Goal: Task Accomplishment & Management: Use online tool/utility

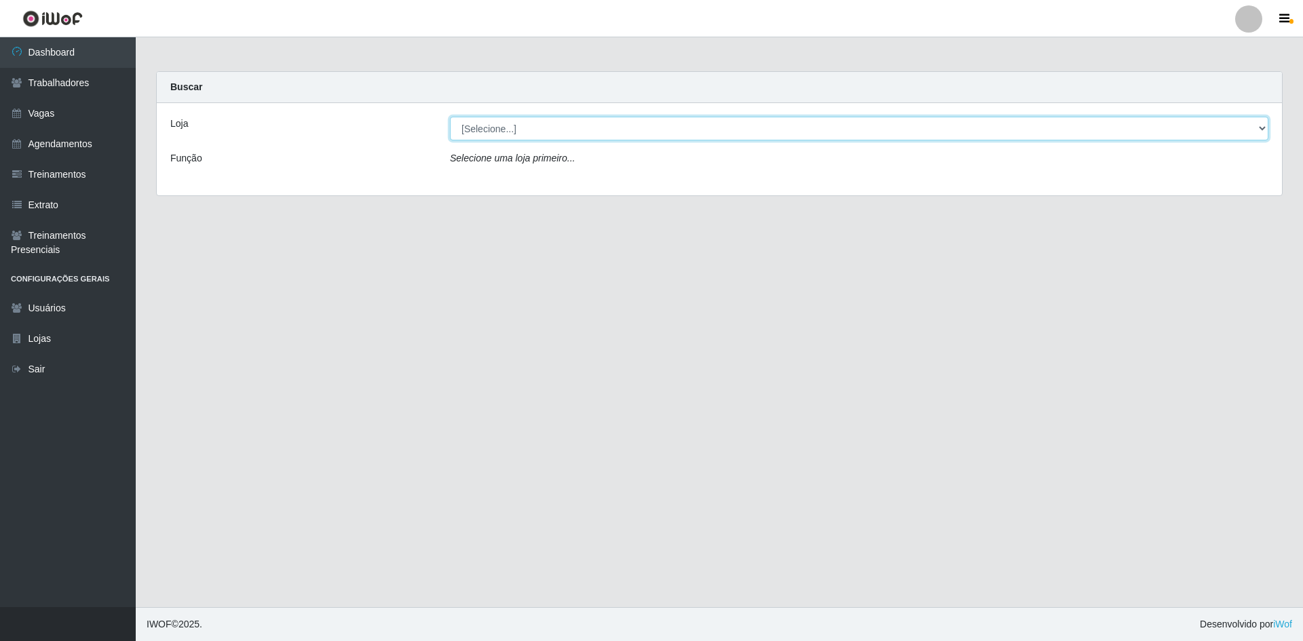
click at [660, 132] on select "[Selecione...] [GEOGRAPHIC_DATA] - [GEOGRAPHIC_DATA] [GEOGRAPHIC_DATA] - [GEOGR…" at bounding box center [859, 129] width 818 height 24
select select "505"
click at [450, 117] on select "[Selecione...] [GEOGRAPHIC_DATA] - [GEOGRAPHIC_DATA] [GEOGRAPHIC_DATA] - [GEOGR…" at bounding box center [859, 129] width 818 height 24
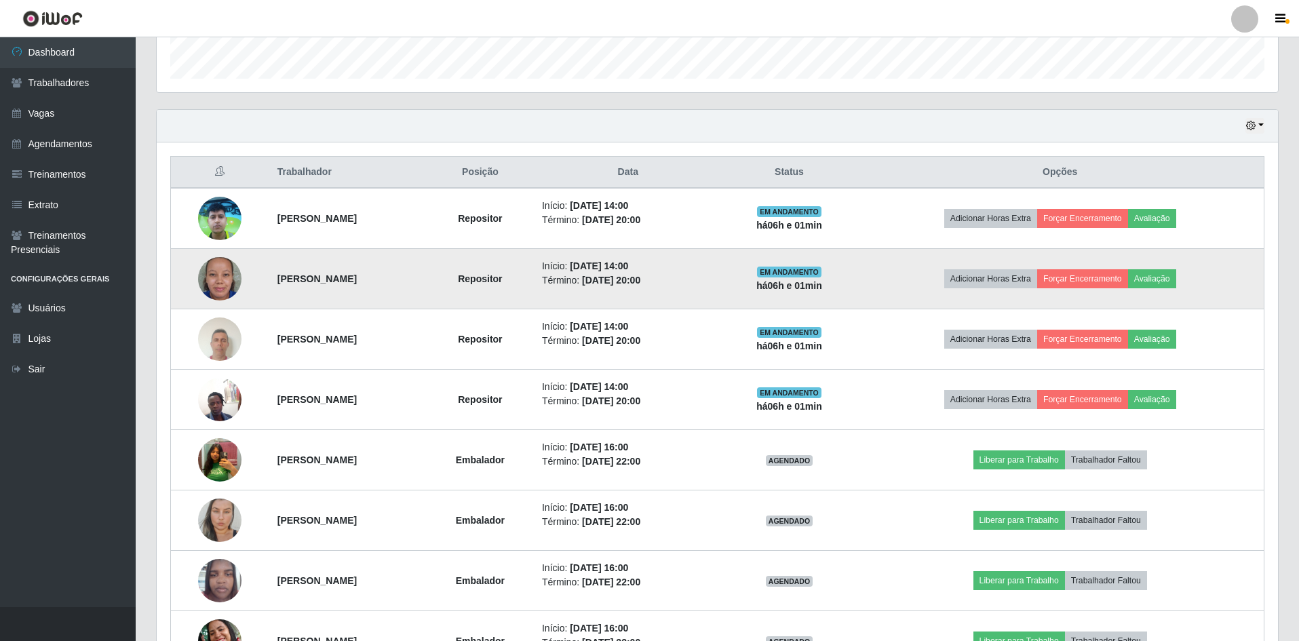
scroll to position [407, 0]
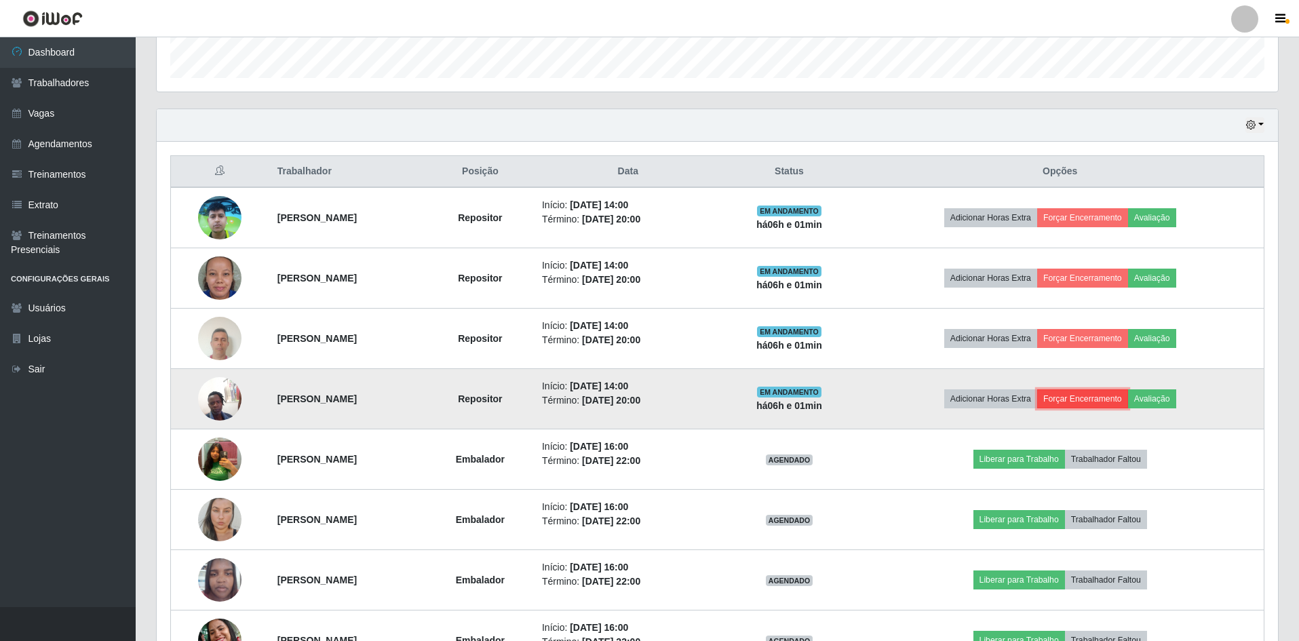
click at [1128, 400] on button "Forçar Encerramento" at bounding box center [1083, 399] width 91 height 19
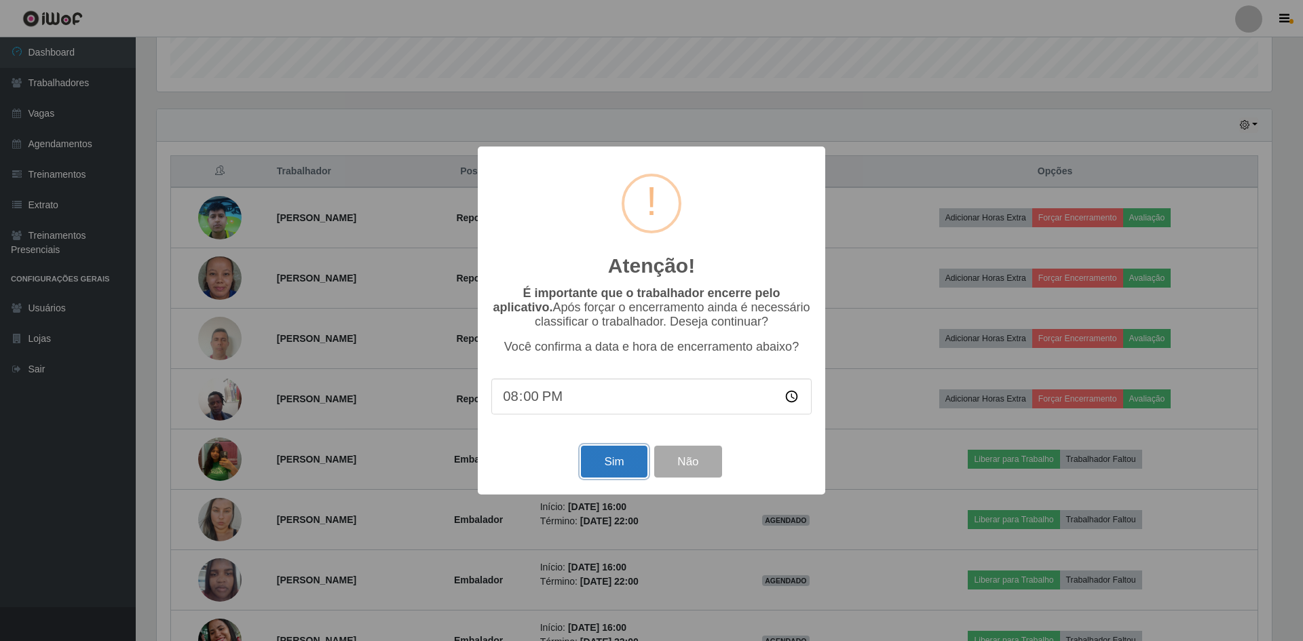
click at [615, 475] on button "Sim" at bounding box center [614, 462] width 66 height 32
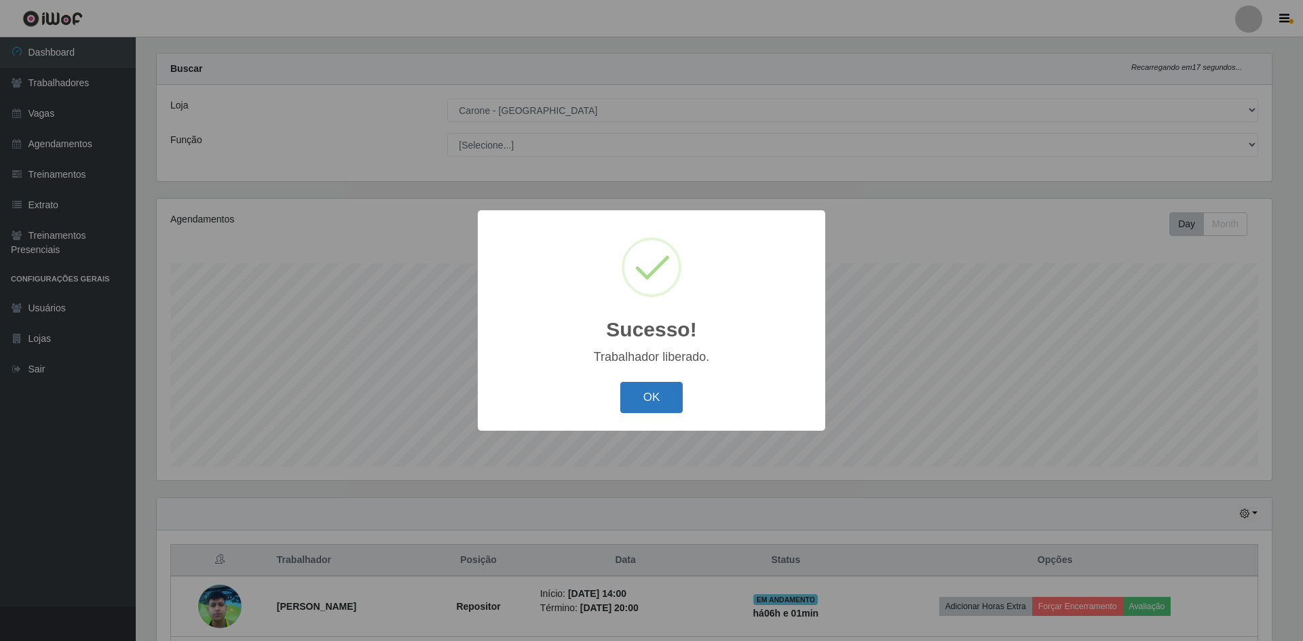
click at [659, 412] on button "OK" at bounding box center [651, 398] width 63 height 32
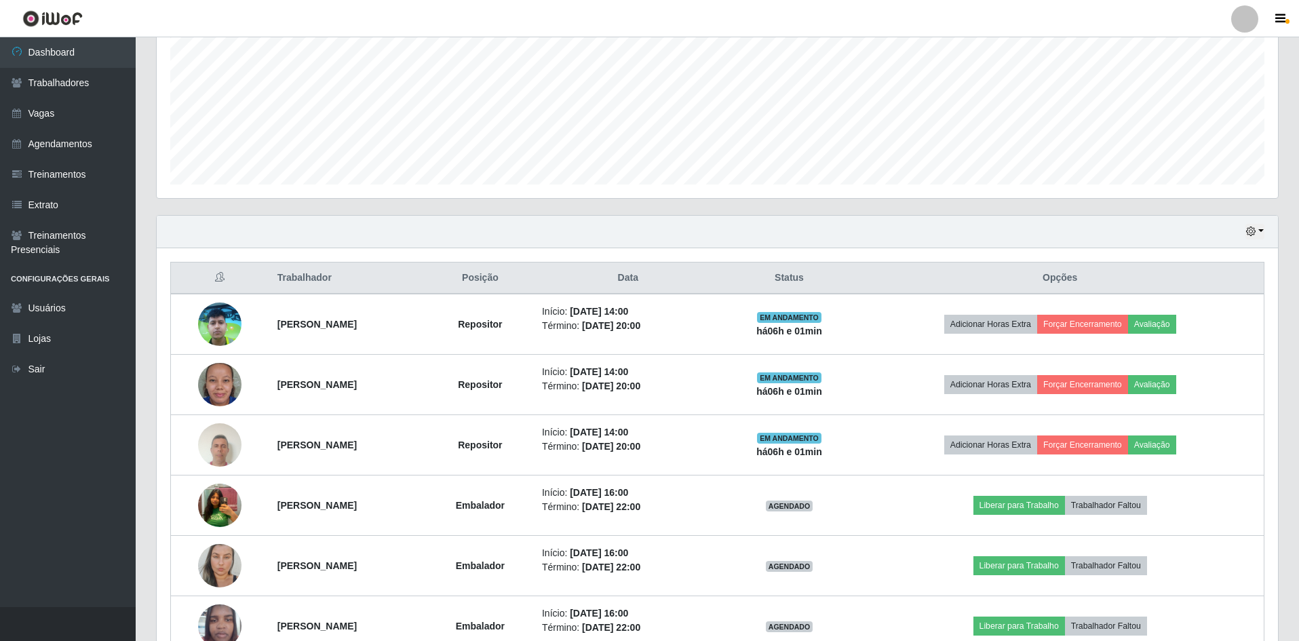
scroll to position [425, 0]
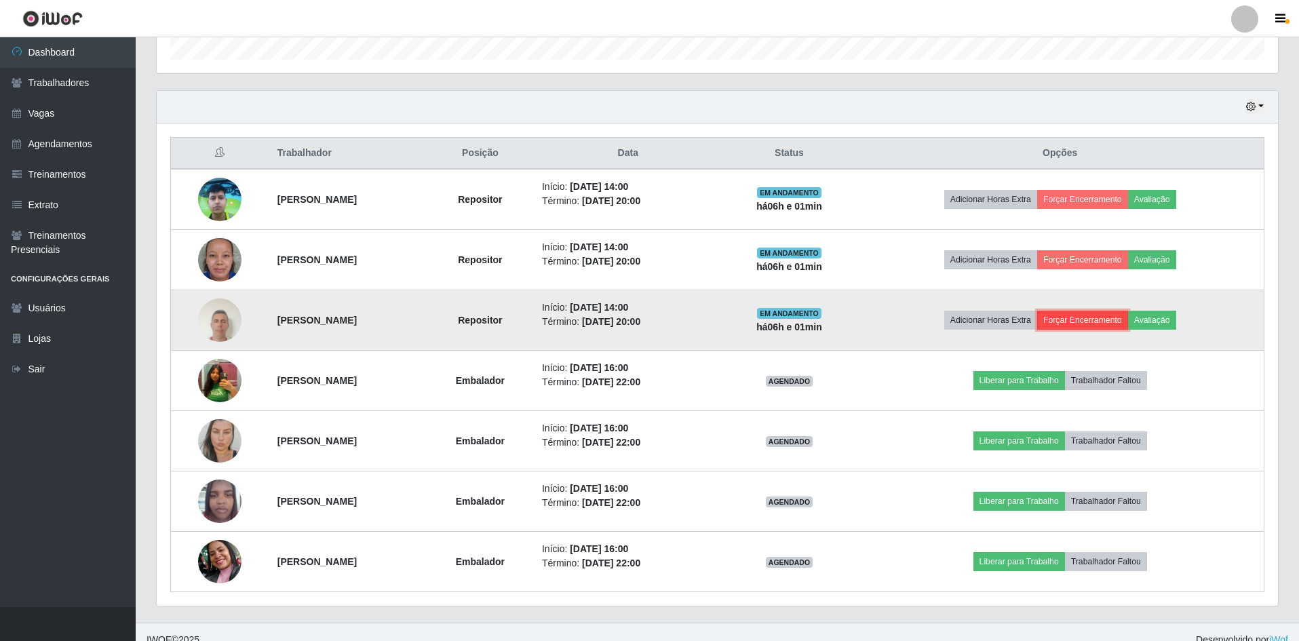
click at [1114, 312] on button "Forçar Encerramento" at bounding box center [1083, 320] width 91 height 19
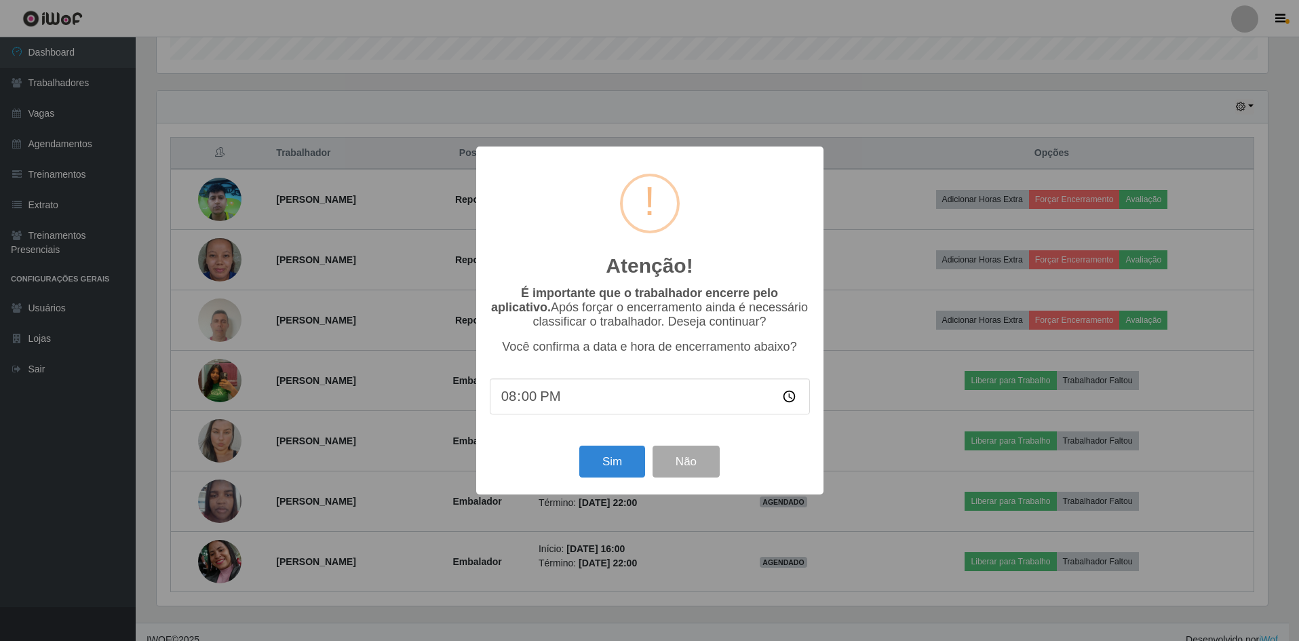
scroll to position [282, 1115]
click at [618, 468] on button "Sim" at bounding box center [614, 462] width 66 height 32
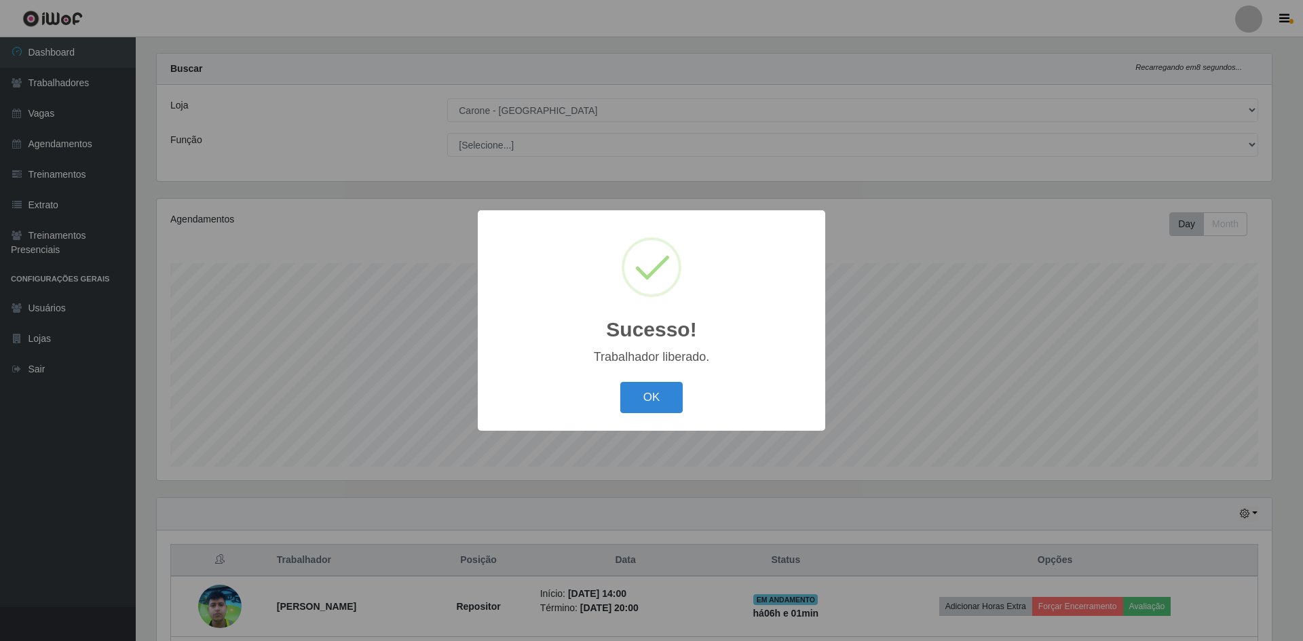
click at [662, 415] on div "OK Cancel" at bounding box center [651, 397] width 320 height 39
click at [667, 407] on button "OK" at bounding box center [651, 398] width 63 height 32
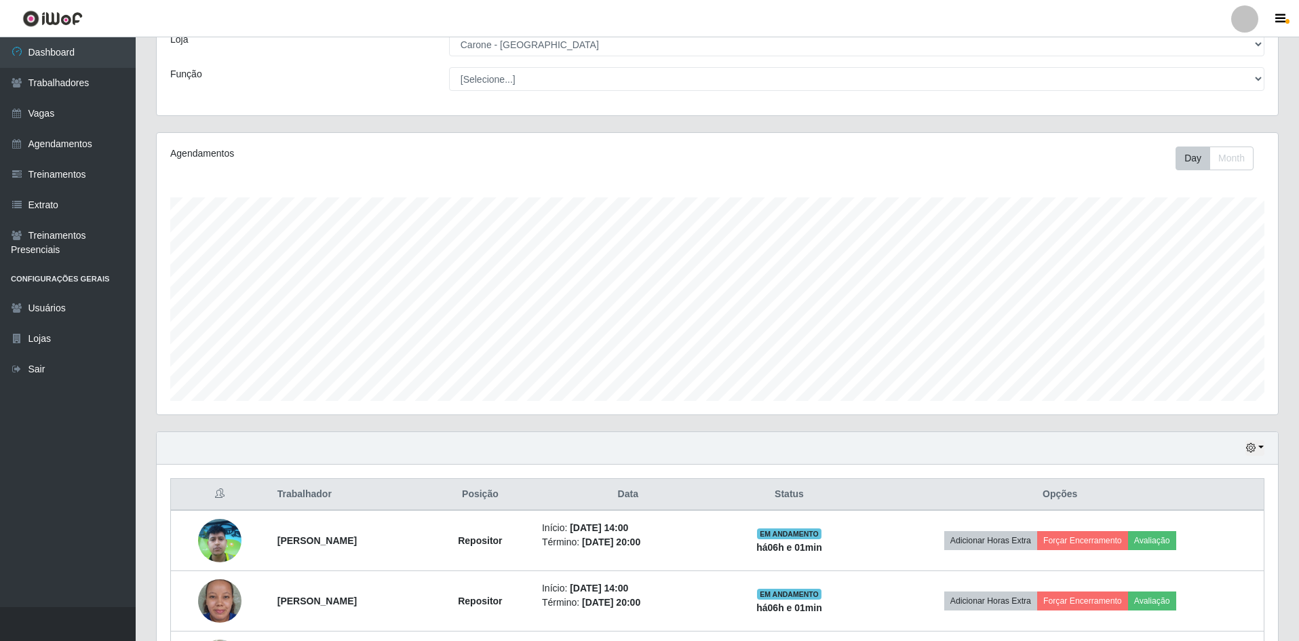
scroll to position [358, 0]
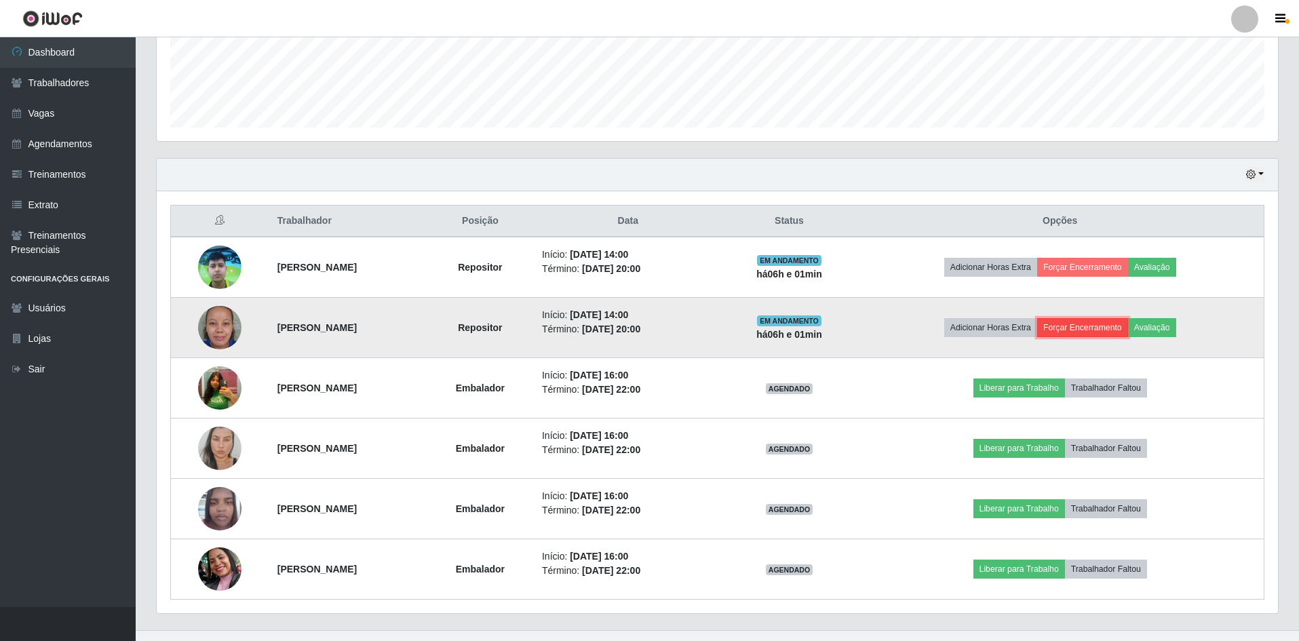
click at [1112, 324] on button "Forçar Encerramento" at bounding box center [1083, 327] width 91 height 19
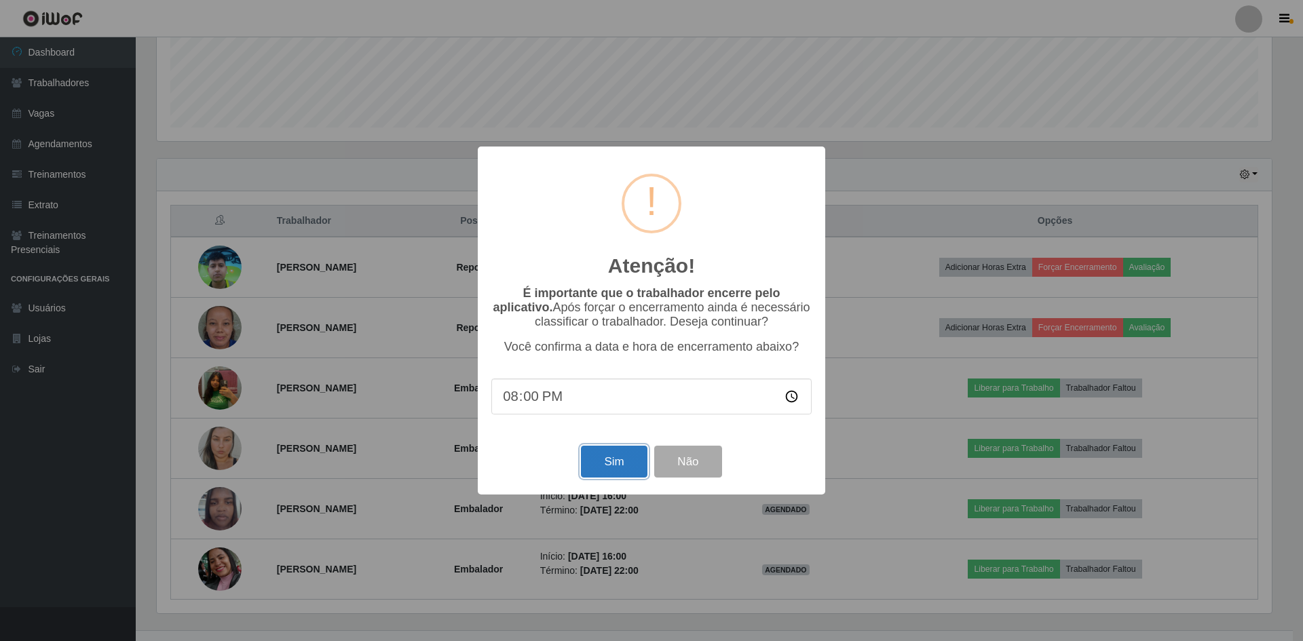
click at [619, 462] on button "Sim" at bounding box center [614, 462] width 66 height 32
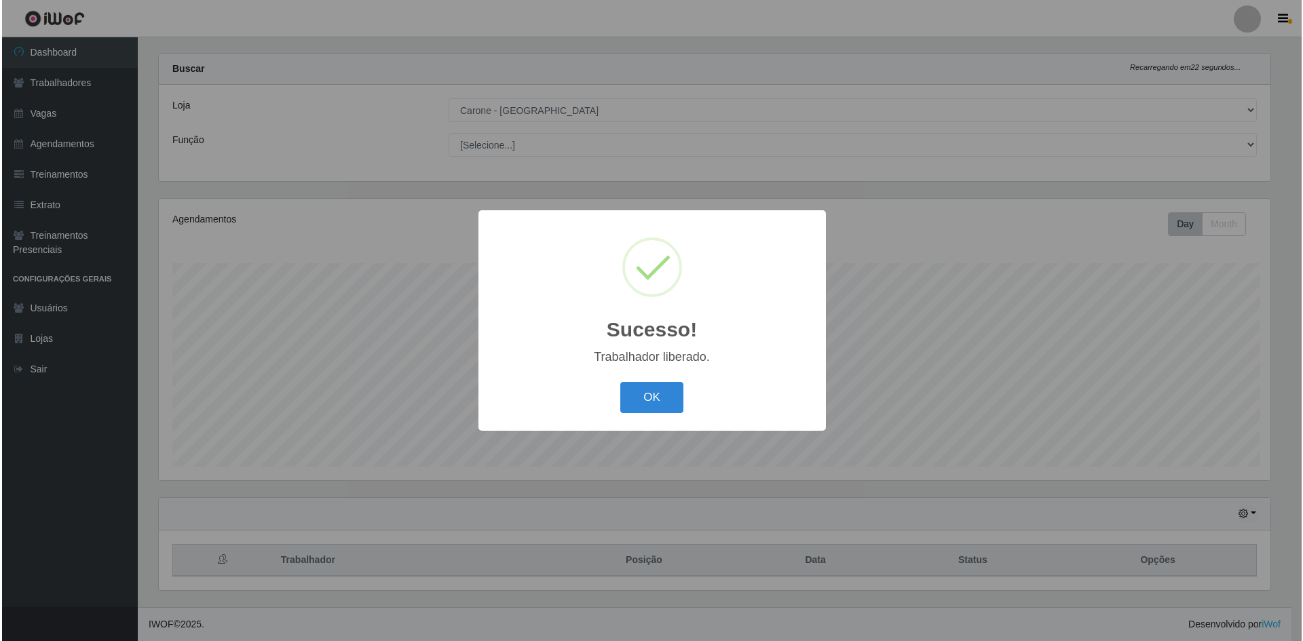
scroll to position [0, 0]
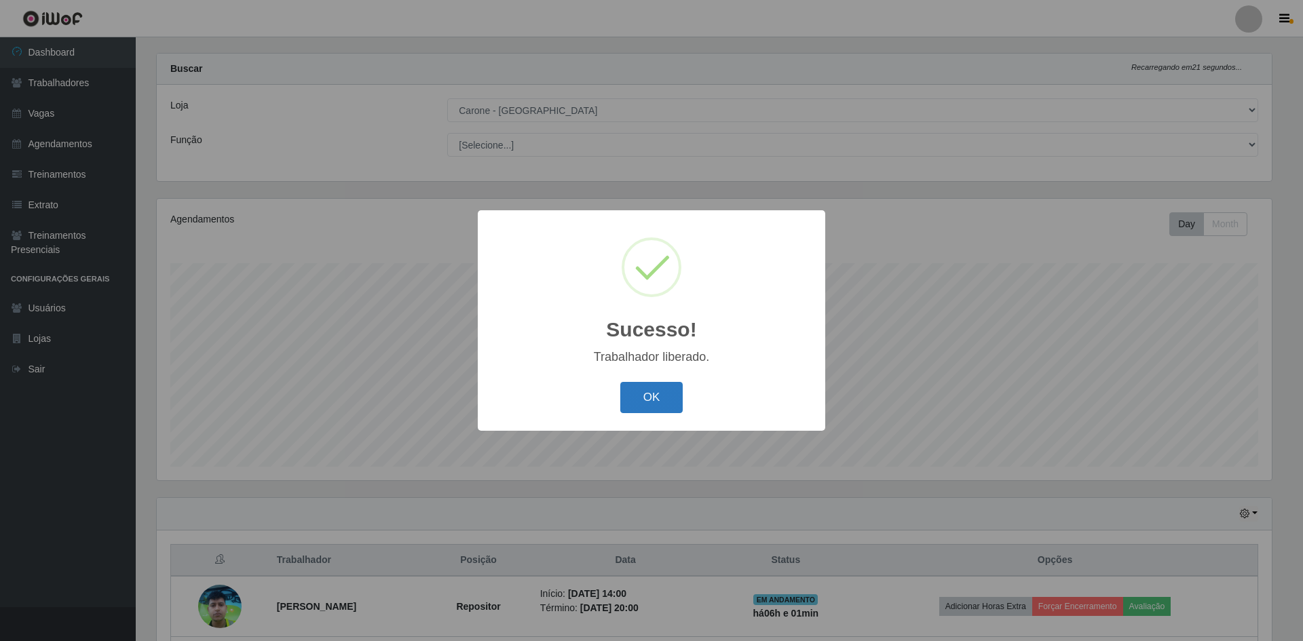
click at [663, 402] on button "OK" at bounding box center [651, 398] width 63 height 32
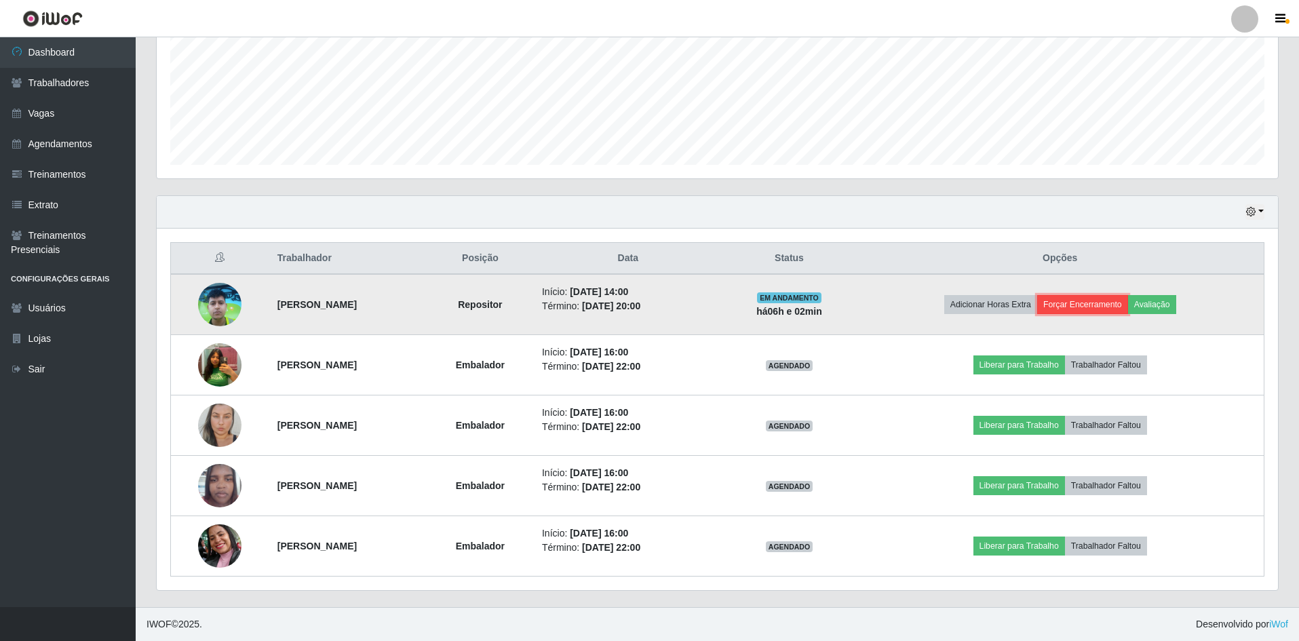
click at [1101, 301] on button "Forçar Encerramento" at bounding box center [1083, 304] width 91 height 19
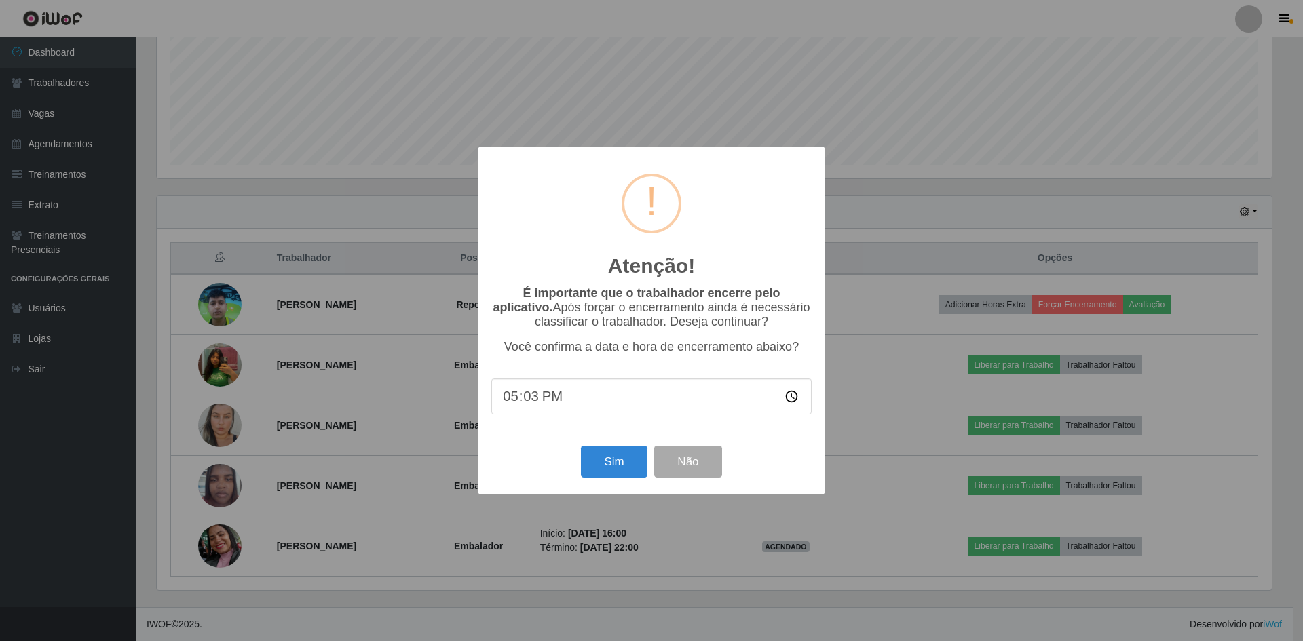
type input "17:36"
click at [606, 475] on button "Sim" at bounding box center [614, 462] width 66 height 32
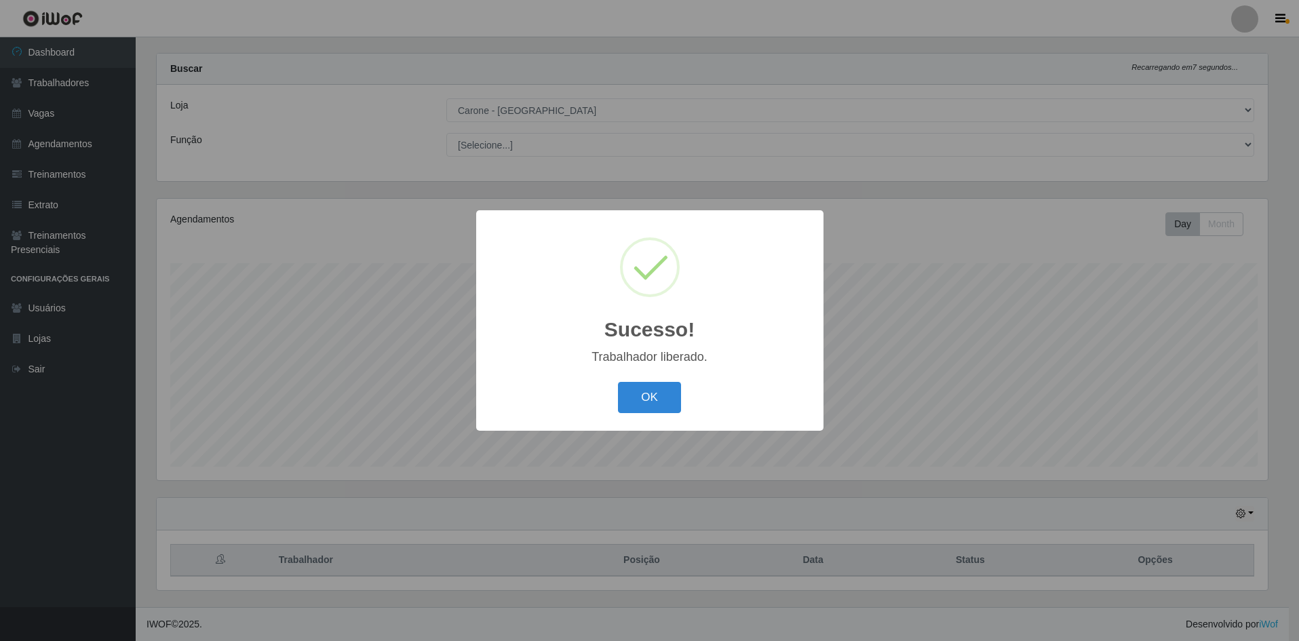
scroll to position [282, 1115]
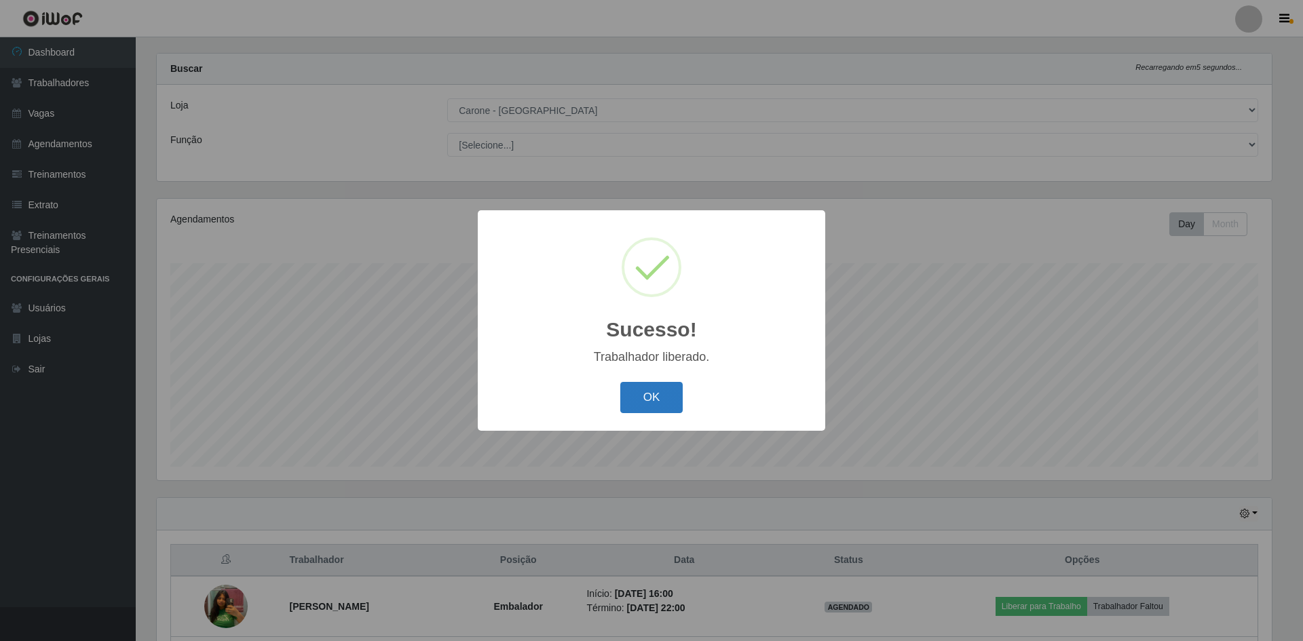
click at [666, 399] on button "OK" at bounding box center [651, 398] width 63 height 32
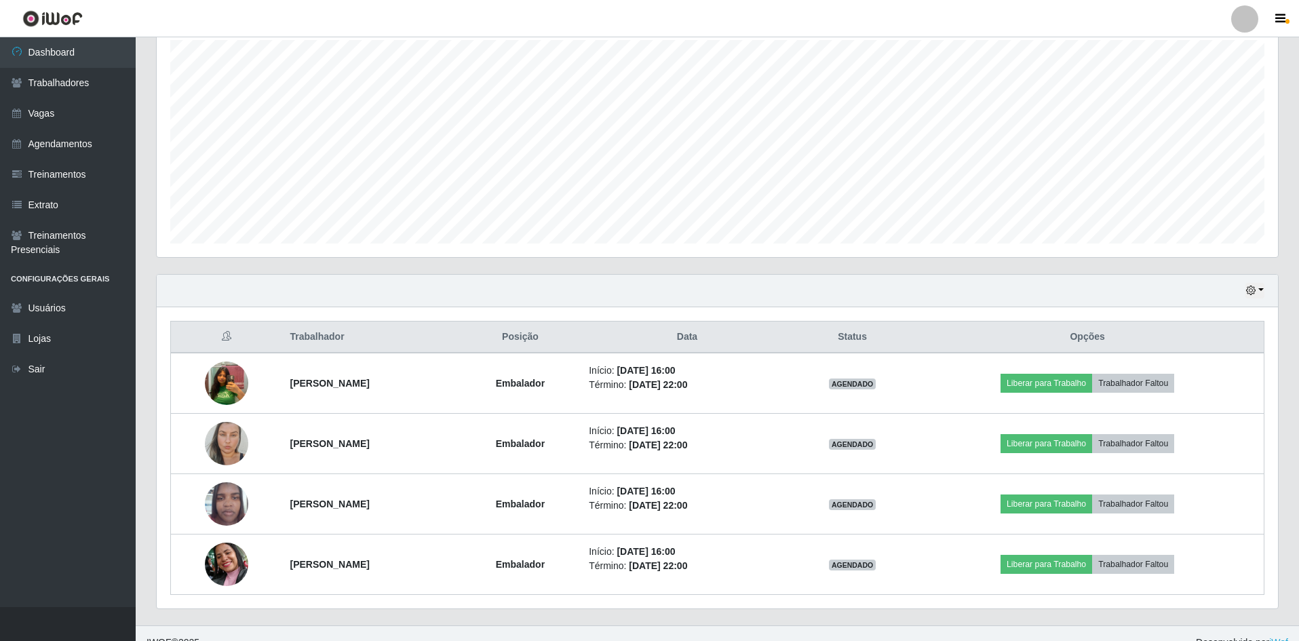
scroll to position [260, 0]
